Goal: Navigation & Orientation: Find specific page/section

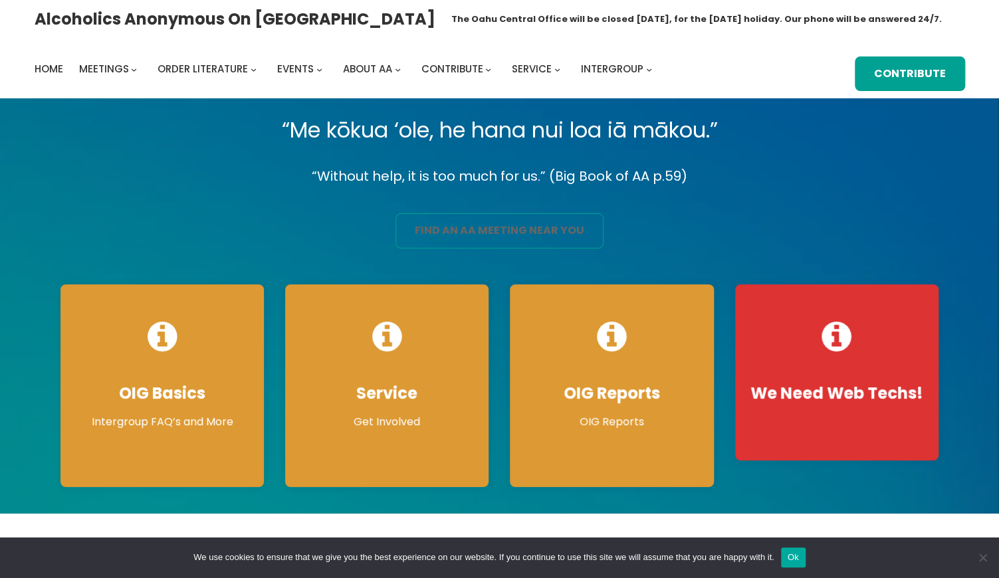
click at [523, 237] on link "find an aa meeting near you" at bounding box center [500, 230] width 208 height 35
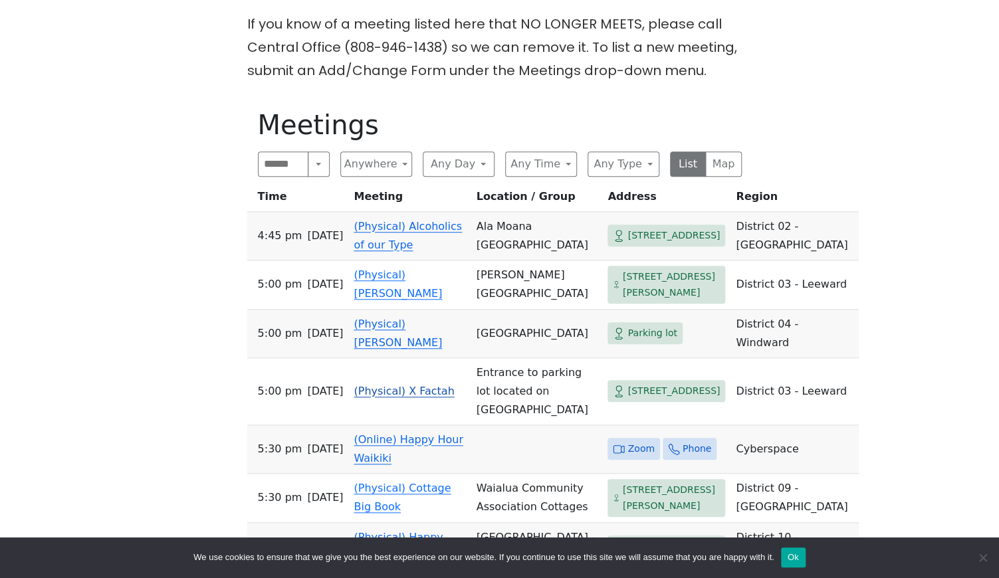
scroll to position [314, 0]
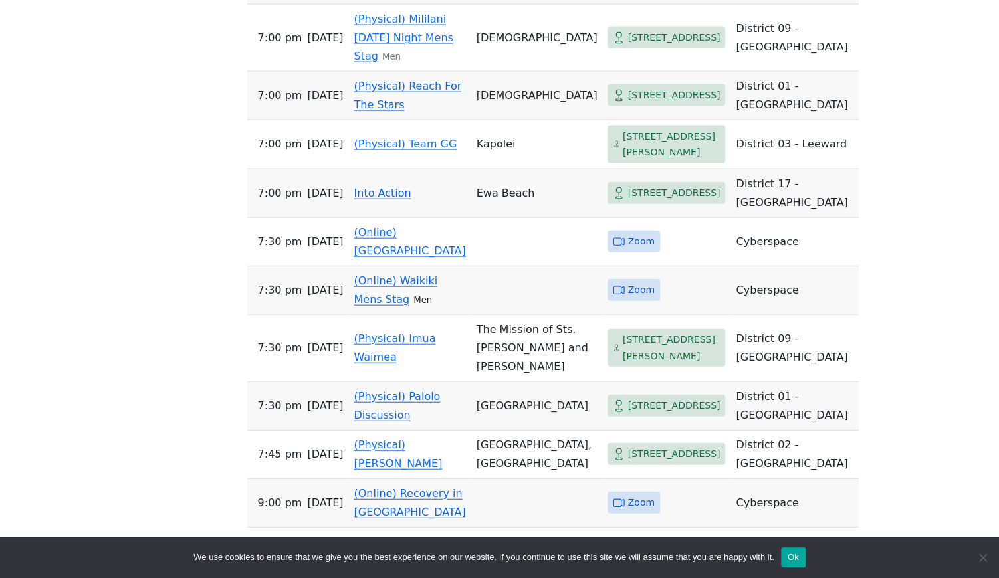
scroll to position [1417, 0]
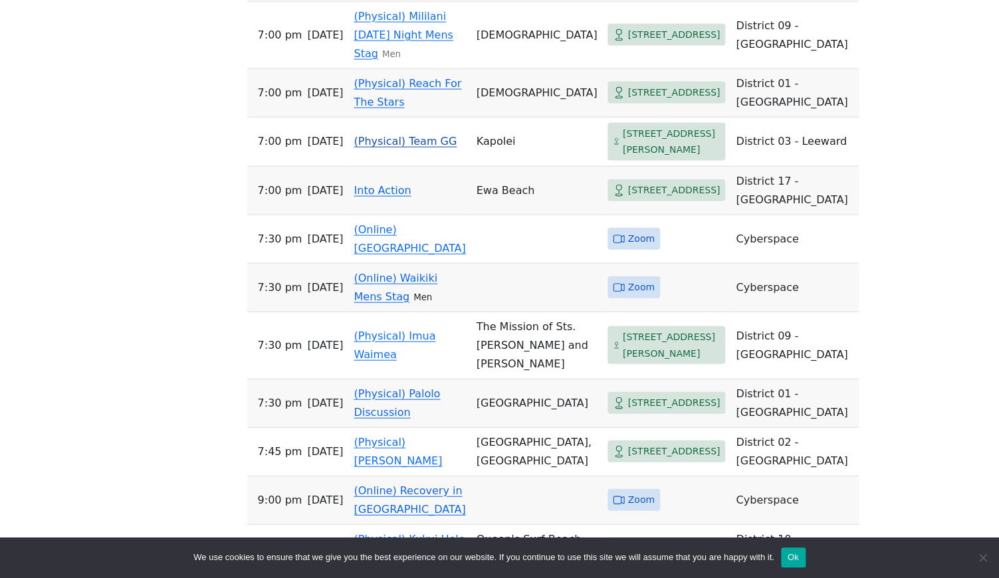
click at [651, 158] on span "[STREET_ADDRESS][PERSON_NAME]" at bounding box center [672, 142] width 98 height 33
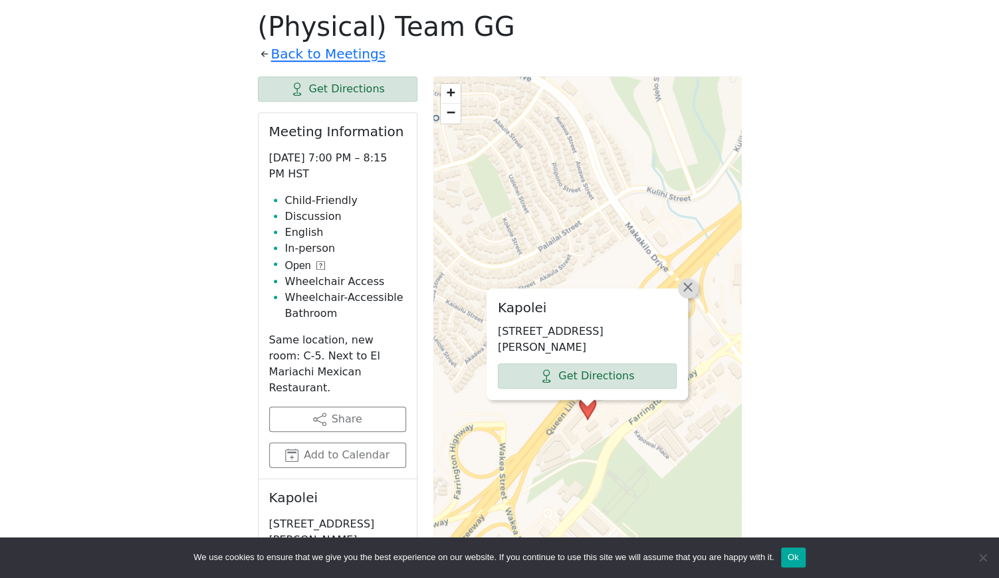
click at [688, 295] on span "×" at bounding box center [688, 287] width 13 height 16
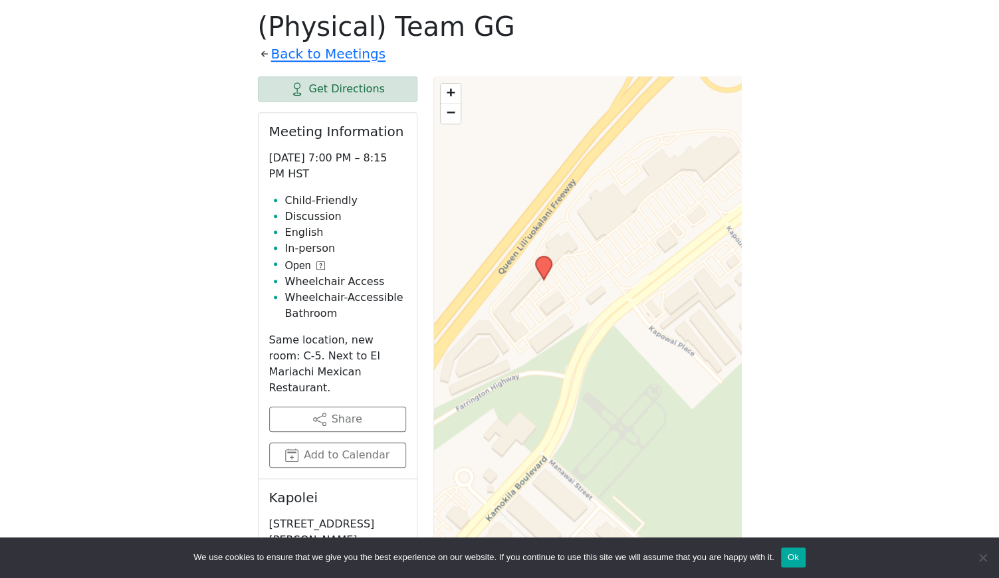
drag, startPoint x: 578, startPoint y: 428, endPoint x: 579, endPoint y: 236, distance: 191.5
click at [579, 237] on div "+ − Leaflet | © OpenStreetMap contributors © CARTO" at bounding box center [588, 408] width 309 height 665
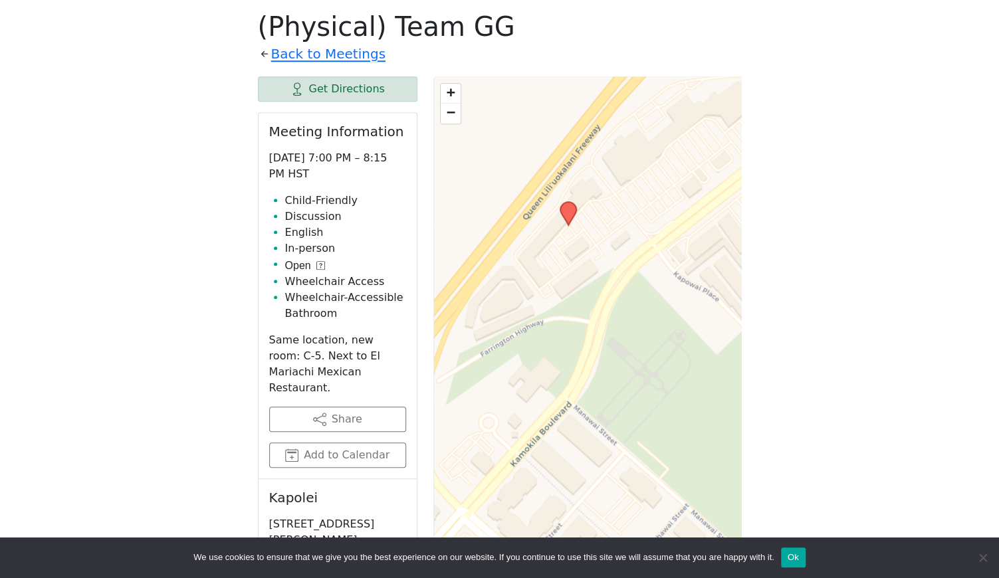
click at [568, 303] on div "+ − Leaflet | © OpenStreetMap contributors © CARTO" at bounding box center [588, 408] width 309 height 665
click at [567, 303] on div "+ − Leaflet | © OpenStreetMap contributors © CARTO" at bounding box center [588, 408] width 309 height 665
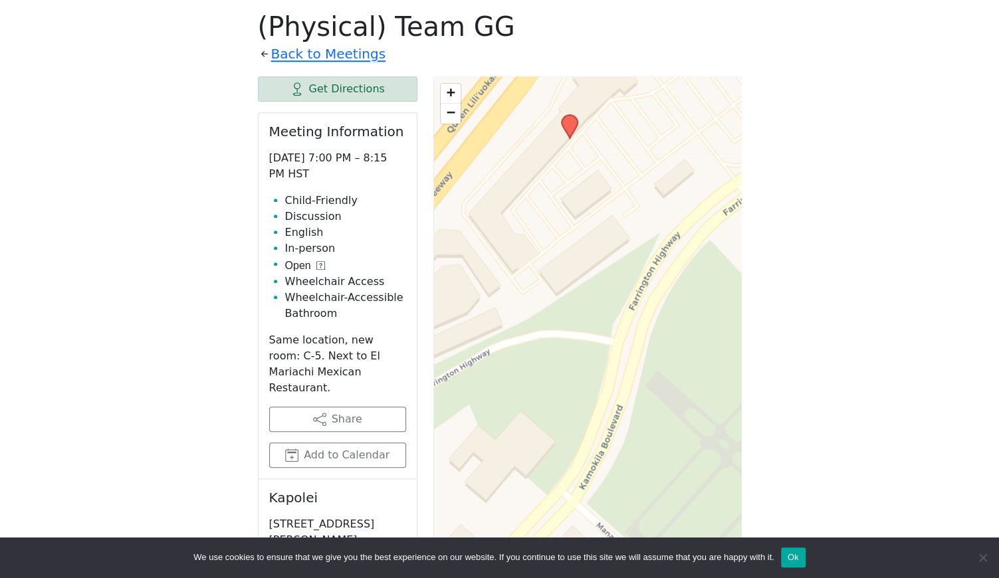
click at [567, 302] on div "+ − Leaflet | © OpenStreetMap contributors © CARTO" at bounding box center [588, 408] width 309 height 665
click at [334, 84] on link "Get Directions" at bounding box center [338, 88] width 160 height 25
